Goal: Task Accomplishment & Management: Manage account settings

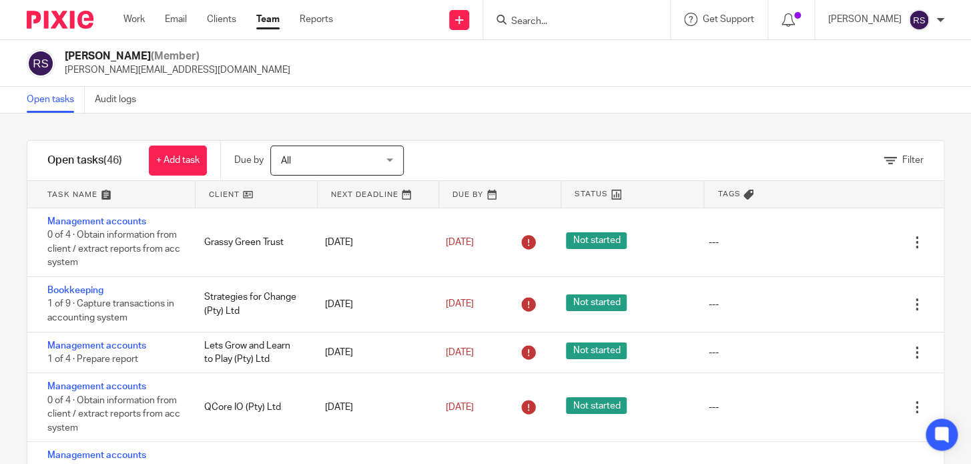
scroll to position [642, 0]
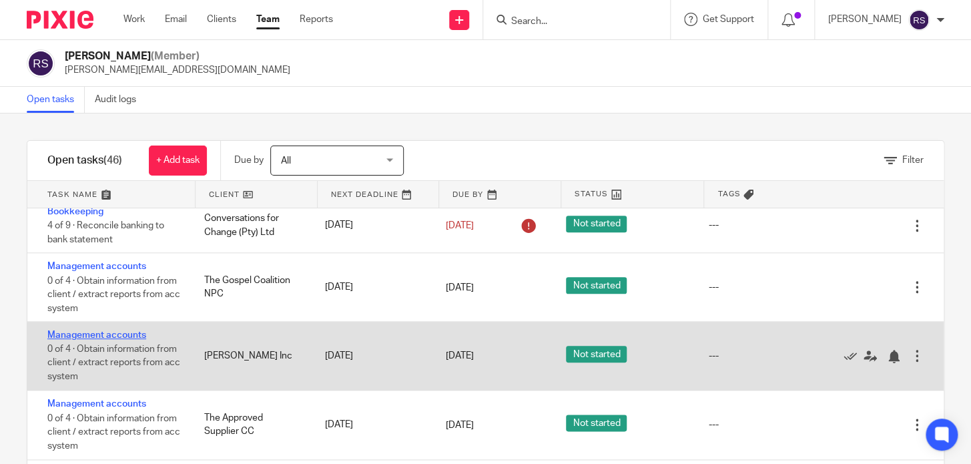
click at [120, 337] on link "Management accounts" at bounding box center [96, 334] width 99 height 9
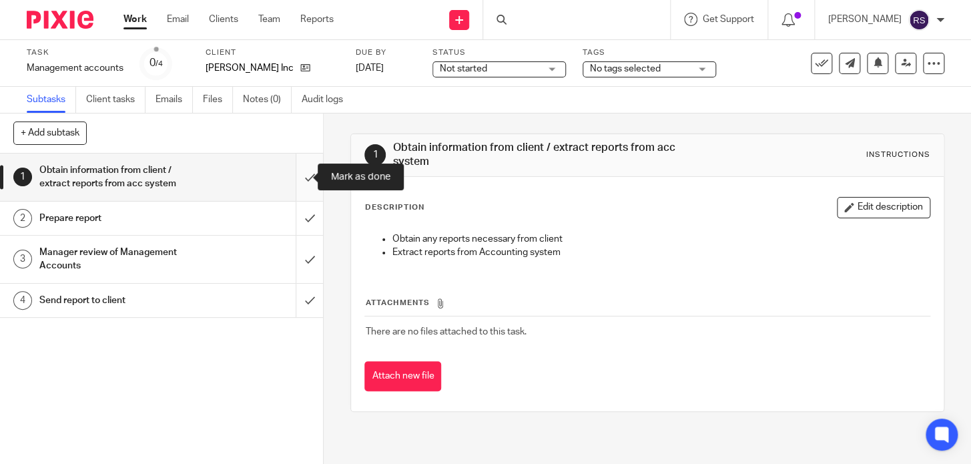
click at [306, 174] on input "submit" at bounding box center [161, 176] width 323 height 47
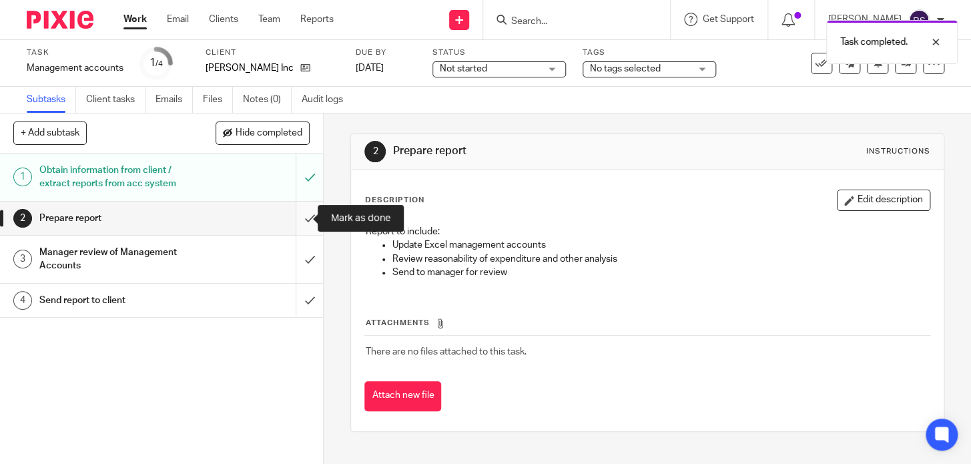
click at [300, 213] on input "submit" at bounding box center [161, 217] width 323 height 33
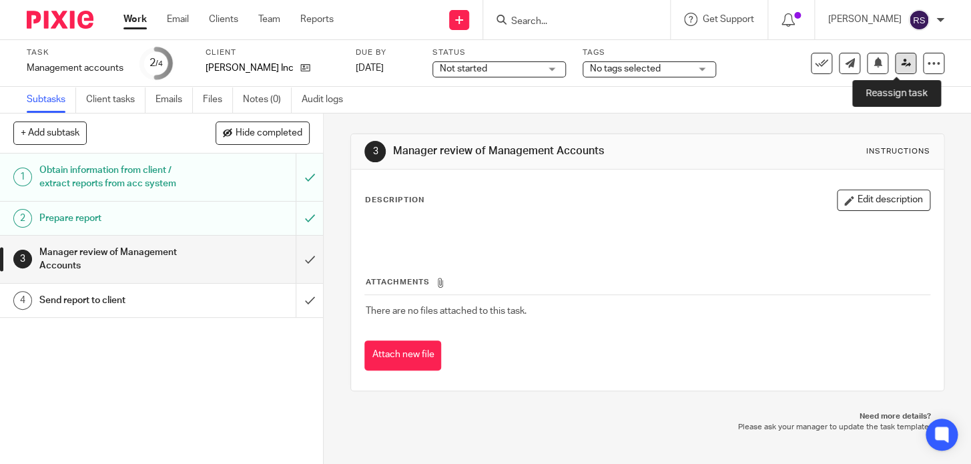
click at [901, 67] on icon at bounding box center [906, 63] width 10 height 10
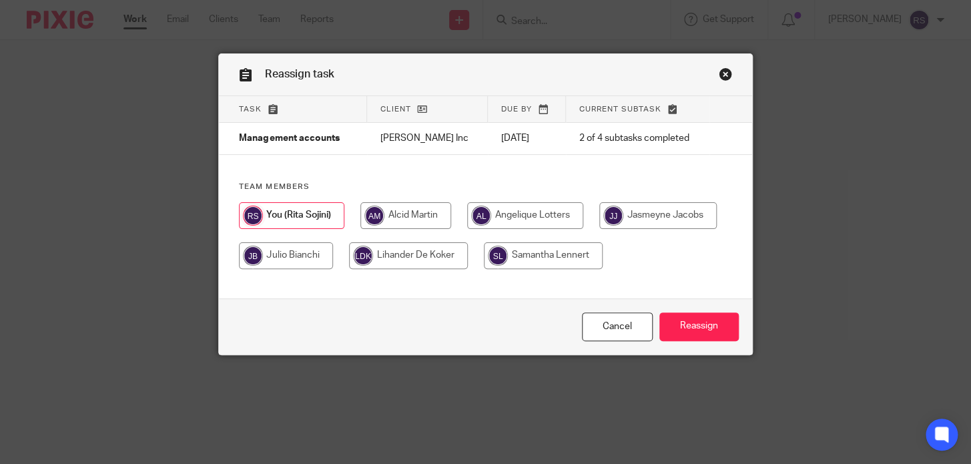
click at [594, 172] on div "Task Client Due by Current subtask Management accounts Amaal Schroeder Inc 13 A…" at bounding box center [485, 197] width 532 height 203
drag, startPoint x: 566, startPoint y: 67, endPoint x: 652, endPoint y: 74, distance: 86.3
click at [652, 74] on div "Reassign task" at bounding box center [485, 75] width 532 height 42
drag, startPoint x: 476, startPoint y: 178, endPoint x: 468, endPoint y: 169, distance: 12.3
click at [476, 177] on div "Task Client Due by Current subtask Management accounts Amaal Schroeder Inc 13 A…" at bounding box center [485, 197] width 532 height 203
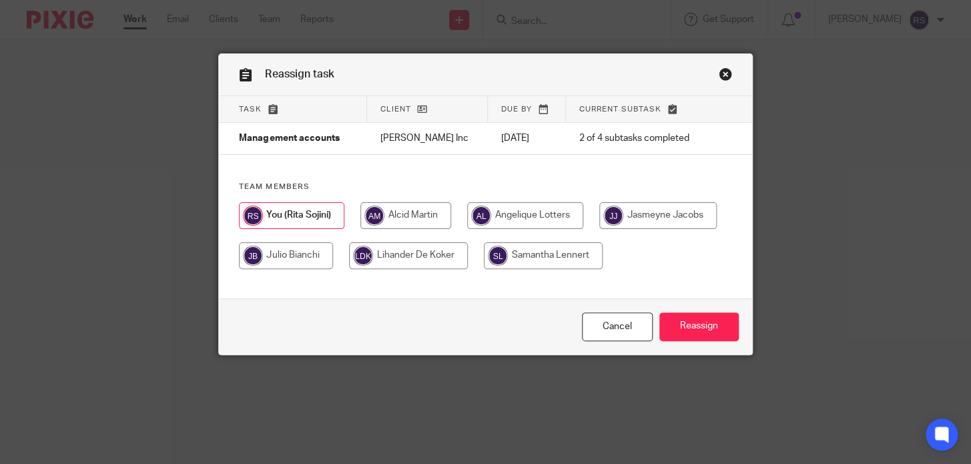
drag, startPoint x: 482, startPoint y: 141, endPoint x: 267, endPoint y: 137, distance: 214.8
click at [286, 138] on tr "Management accounts Amaal Schroeder Inc 13 Aug 2025 2 of 4 subtasks completed" at bounding box center [485, 139] width 532 height 32
drag, startPoint x: 233, startPoint y: 134, endPoint x: 682, endPoint y: 133, distance: 449.6
click at [682, 133] on tr "Management accounts Amaal Schroeder Inc 13 Aug 2025 2 of 4 subtasks completed" at bounding box center [485, 139] width 532 height 32
click at [682, 137] on td "2 of 4 subtasks completed" at bounding box center [638, 139] width 144 height 32
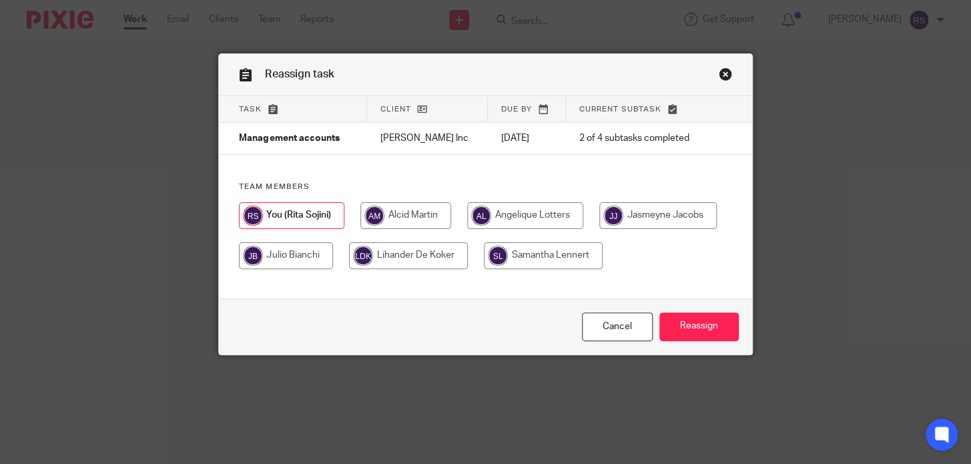
click at [554, 222] on input "radio" at bounding box center [525, 215] width 116 height 27
radio input "true"
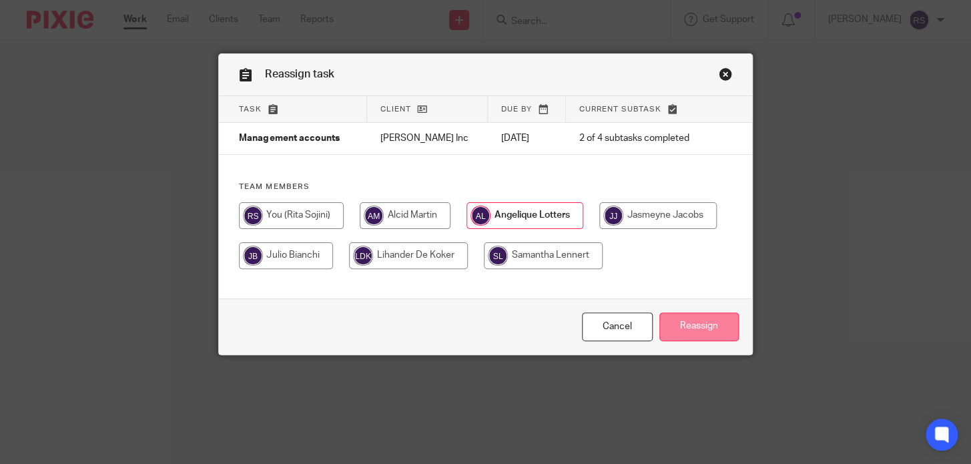
click at [688, 341] on input "Reassign" at bounding box center [698, 326] width 79 height 29
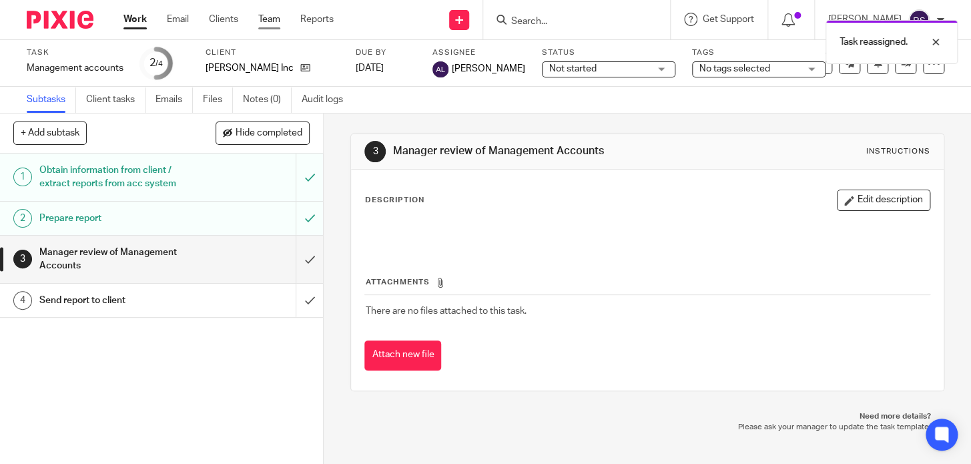
click at [267, 19] on link "Team" at bounding box center [269, 19] width 22 height 13
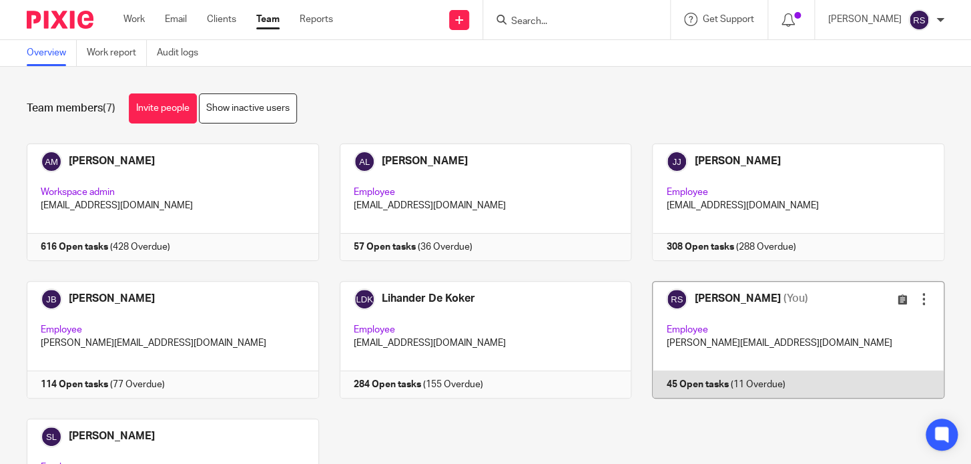
click at [760, 334] on link at bounding box center [787, 339] width 313 height 117
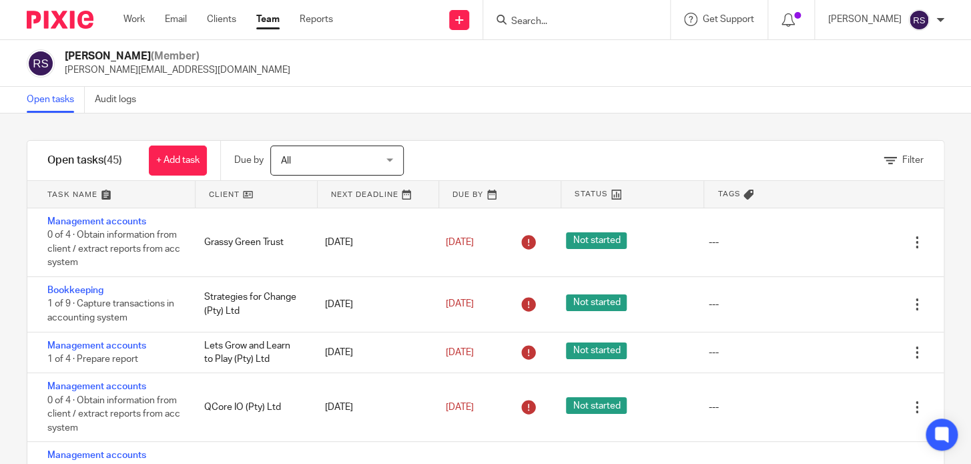
click at [586, 24] on input "Search" at bounding box center [570, 22] width 120 height 12
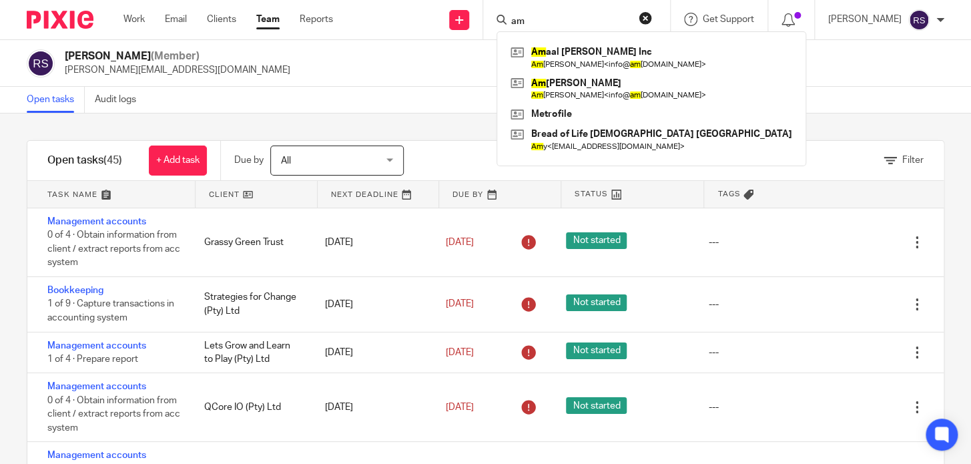
type input "a"
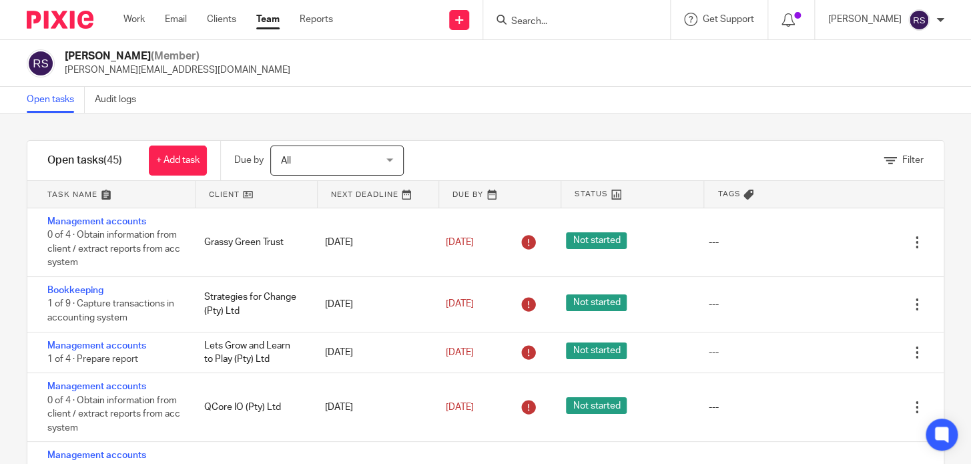
click at [544, 98] on div "Open tasks Audit logs" at bounding box center [485, 100] width 971 height 27
